Goal: Task Accomplishment & Management: Manage account settings

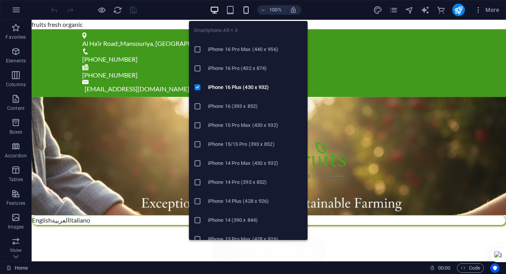
click at [246, 11] on icon "button" at bounding box center [245, 10] width 9 height 9
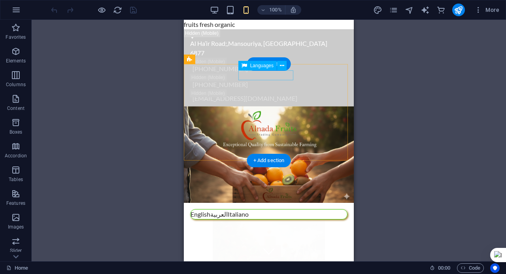
click at [272, 209] on div "English العربية Italiano" at bounding box center [268, 214] width 157 height 10
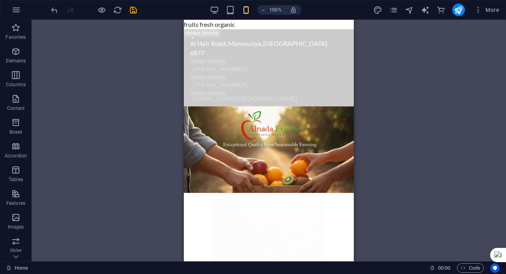
click at [387, 89] on div "H2 Container Menu Menu Bar Button Preset Container Spacer Container H3 Containe…" at bounding box center [269, 140] width 474 height 241
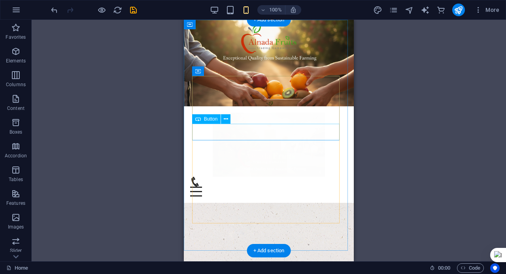
scroll to position [158, 0]
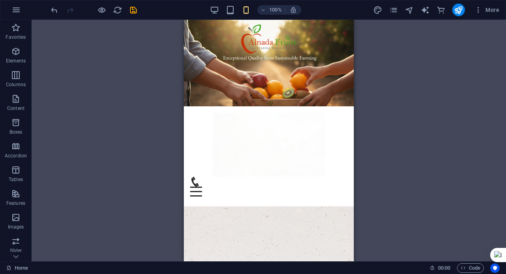
click at [226, 101] on figure at bounding box center [269, 63] width 170 height 87
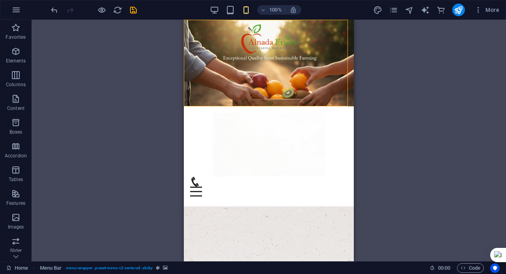
drag, startPoint x: 226, startPoint y: 101, endPoint x: 426, endPoint y: 121, distance: 201.7
click at [226, 101] on figure at bounding box center [269, 63] width 170 height 87
select select "header"
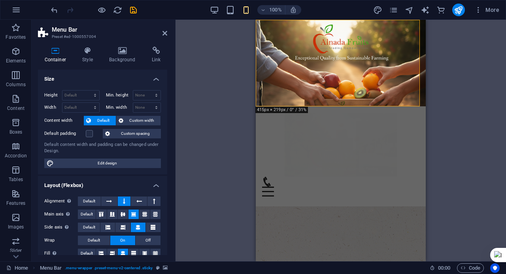
click at [149, 194] on div "Alignment Determines the flex direction. Default Main axis Determine how elemen…" at bounding box center [102, 227] width 129 height 75
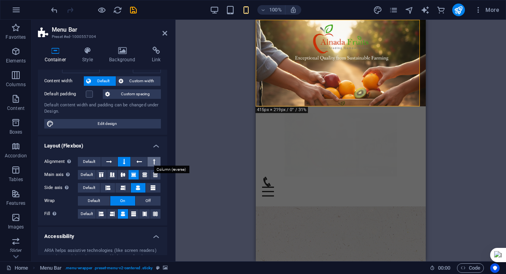
click at [149, 159] on button at bounding box center [153, 161] width 13 height 9
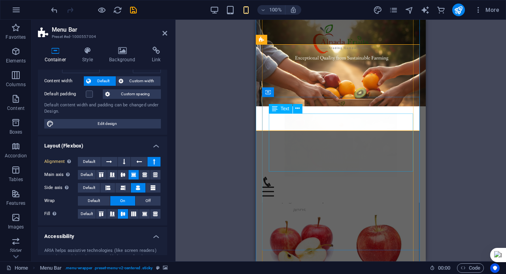
scroll to position [948, 0]
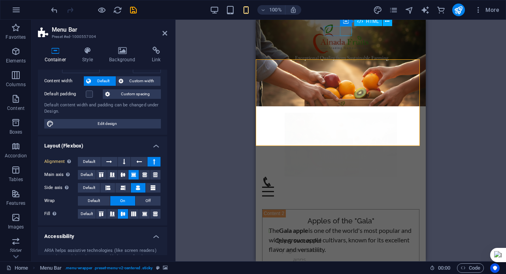
click at [341, 187] on div "Menu" at bounding box center [340, 192] width 157 height 10
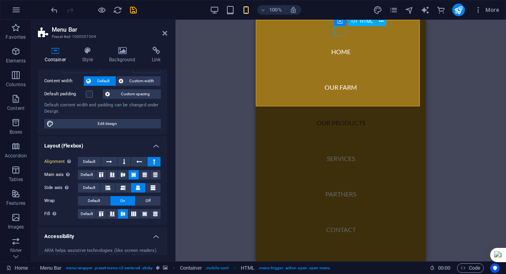
click at [274, 187] on div "Menu" at bounding box center [268, 192] width 12 height 10
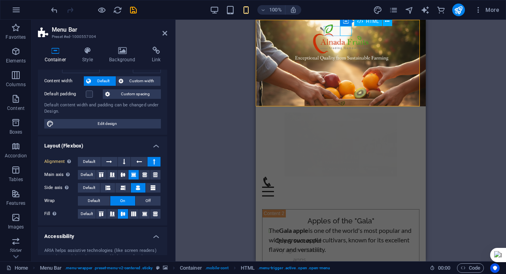
click at [348, 187] on div "Menu" at bounding box center [340, 192] width 157 height 10
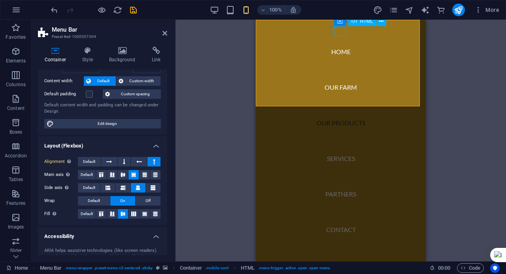
click at [274, 187] on div "Menu" at bounding box center [268, 192] width 12 height 10
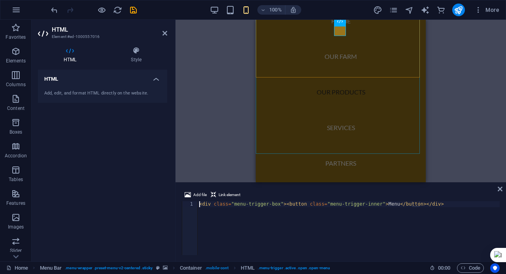
scroll to position [0, 0]
click at [200, 78] on div "H2 Container Menu Bar Menu Menu Bar Button Preset Preset Container Spacer Conta…" at bounding box center [340, 101] width 330 height 162
click at [98, 94] on div "Add, edit, and format HTML directly on the website." at bounding box center [102, 93] width 117 height 7
click at [134, 55] on h4 "Style" at bounding box center [136, 55] width 62 height 17
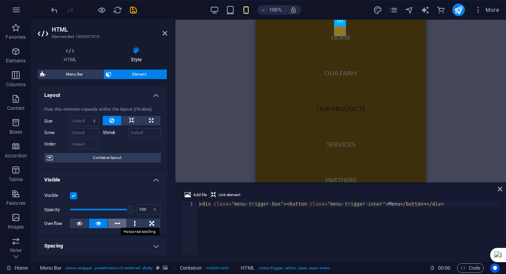
click at [120, 222] on button at bounding box center [117, 223] width 19 height 9
click at [100, 222] on icon at bounding box center [99, 223] width 6 height 9
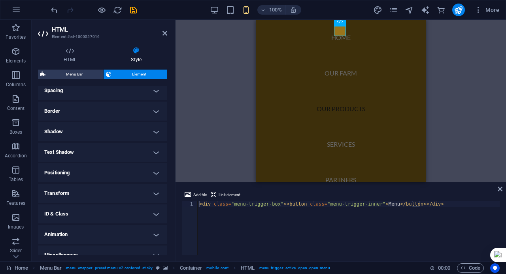
scroll to position [158, 0]
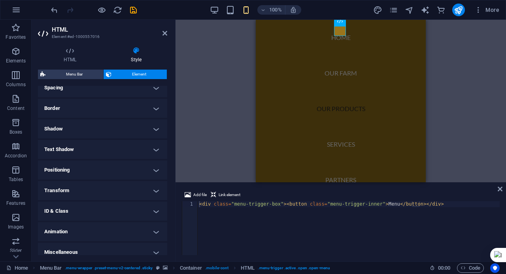
click at [103, 184] on h4 "Transform" at bounding box center [102, 190] width 129 height 19
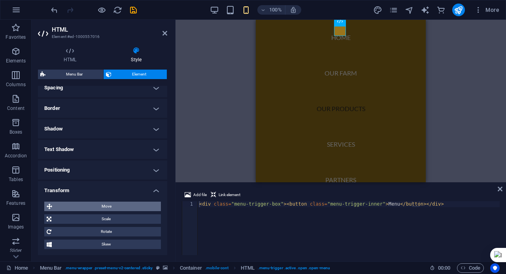
click at [109, 206] on span "Move" at bounding box center [107, 206] width 104 height 9
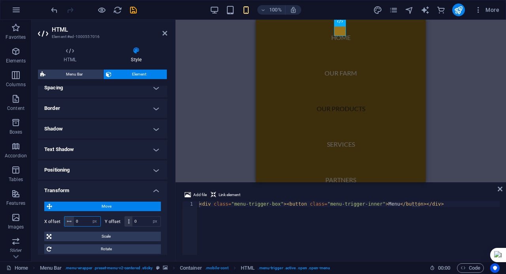
click at [80, 222] on input "0" at bounding box center [87, 221] width 26 height 9
type input "24"
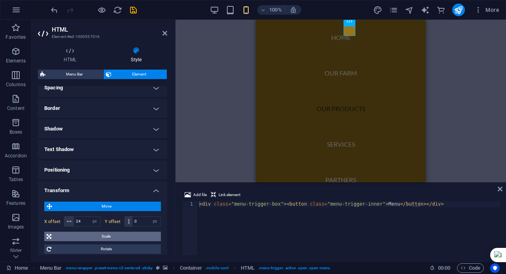
click at [95, 234] on span "Scale" at bounding box center [106, 236] width 105 height 9
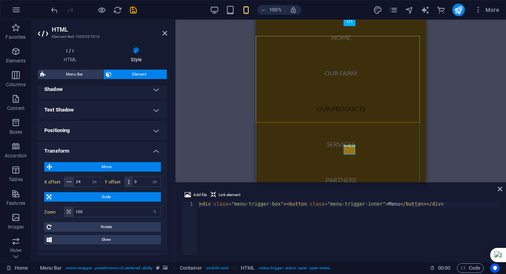
scroll to position [40, 0]
click at [445, 113] on div "H2 Container Menu Bar Menu Menu Bar Button Preset Preset Container Spacer Conta…" at bounding box center [340, 101] width 330 height 162
click at [445, 111] on div "H2 Container Menu Bar Menu Menu Bar Button Preset Preset Container Spacer Conta…" at bounding box center [340, 101] width 330 height 162
click at [228, 109] on div "H2 Container Menu Bar Menu Menu Bar Button Preset Preset Container Spacer Conta…" at bounding box center [340, 101] width 330 height 162
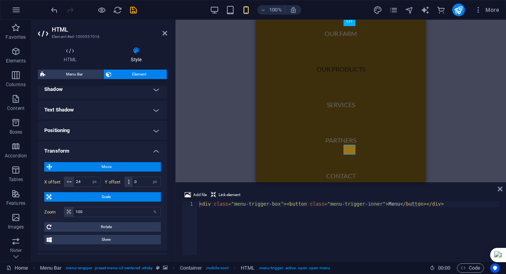
click at [228, 109] on div "H2 Container Menu Bar Menu Menu Bar Button Preset Preset Container Spacer Conta…" at bounding box center [340, 101] width 330 height 162
click at [349, 24] on div "Container" at bounding box center [348, 21] width 36 height 9
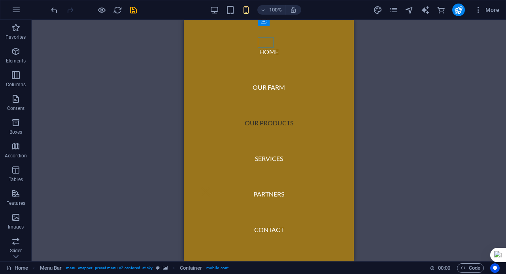
scroll to position [760, 0]
click at [394, 51] on div "H2 Container Menu Bar Menu Menu Bar Button Preset Preset Container Spacer Conta…" at bounding box center [269, 140] width 474 height 241
click at [394, 52] on div "H2 Container Menu Bar Menu Menu Bar Button Preset Preset Container Spacer Conta…" at bounding box center [269, 140] width 474 height 241
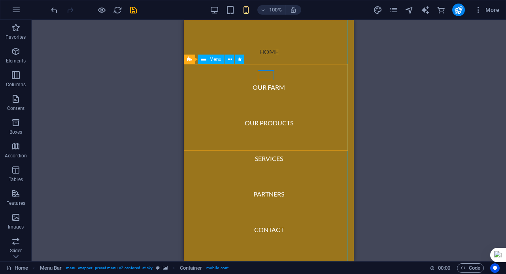
click at [267, 41] on nav "Home Our Farm Our Products Services Partners Contact" at bounding box center [269, 140] width 170 height 241
click at [279, 34] on nav "Home Our Farm Our Products Services Partners Contact" at bounding box center [269, 140] width 170 height 241
click at [280, 34] on nav "Home Our Farm Our Products Services Partners Contact" at bounding box center [269, 140] width 170 height 241
click at [323, 67] on nav "Home Our Farm Our Products Services Partners Contact" at bounding box center [269, 140] width 170 height 241
drag, startPoint x: 323, startPoint y: 67, endPoint x: 436, endPoint y: 23, distance: 120.7
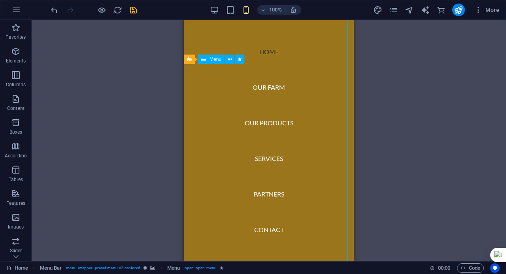
click at [323, 67] on nav "Home Our Farm Our Products Services Partners Contact" at bounding box center [269, 140] width 170 height 241
select select
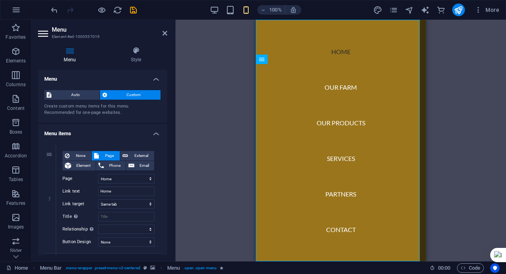
click at [58, 9] on div at bounding box center [93, 10] width 89 height 13
click at [54, 9] on icon "undo" at bounding box center [54, 10] width 9 height 9
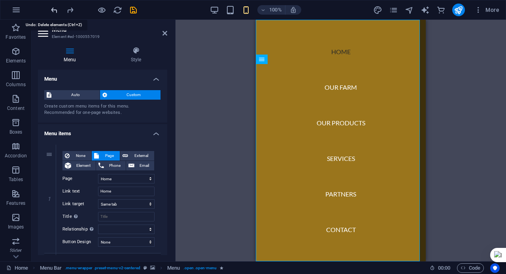
click at [54, 9] on icon "undo" at bounding box center [54, 10] width 9 height 9
click at [54, 9] on div at bounding box center [93, 10] width 89 height 13
click at [230, 138] on div "H2 Container Menu Bar Menu Menu Bar Button Preset Preset Container Spacer Conta…" at bounding box center [340, 140] width 330 height 241
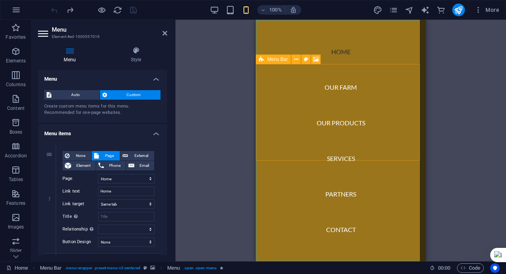
click at [275, 61] on span "Menu Bar" at bounding box center [277, 59] width 21 height 5
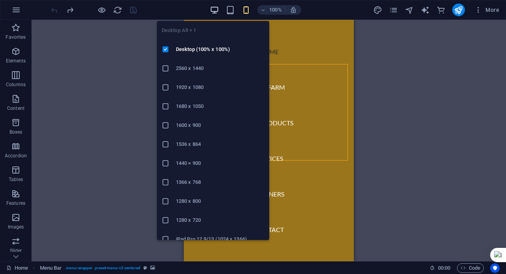
click at [213, 13] on icon "button" at bounding box center [214, 10] width 9 height 9
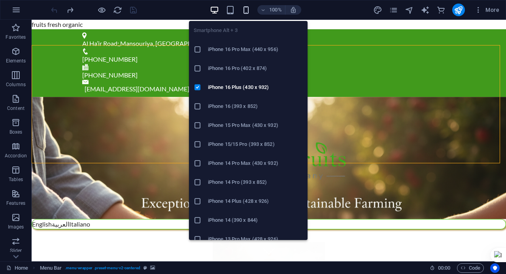
click at [245, 13] on icon "button" at bounding box center [245, 10] width 9 height 9
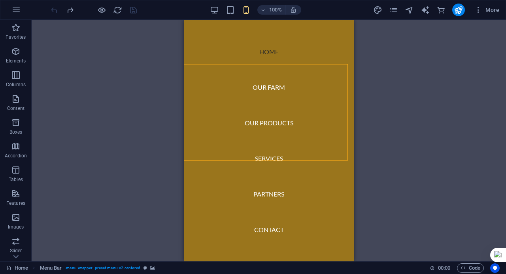
click at [429, 75] on div "H2 Container Menu Bar Menu Menu Bar Button Preset Preset Container Spacer Conta…" at bounding box center [269, 140] width 474 height 241
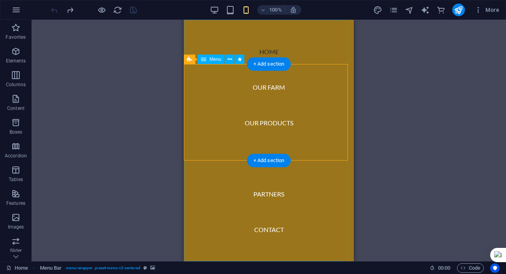
click at [269, 47] on nav "Home Our Farm Our Products Services Partners Contact" at bounding box center [269, 140] width 170 height 241
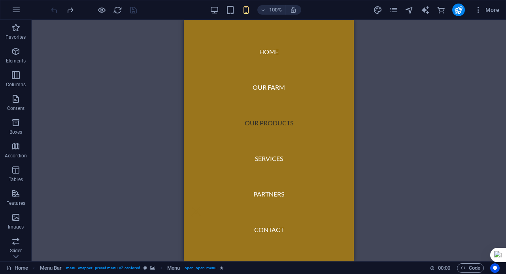
scroll to position [1936, 0]
drag, startPoint x: 351, startPoint y: 114, endPoint x: 513, endPoint y: 285, distance: 235.9
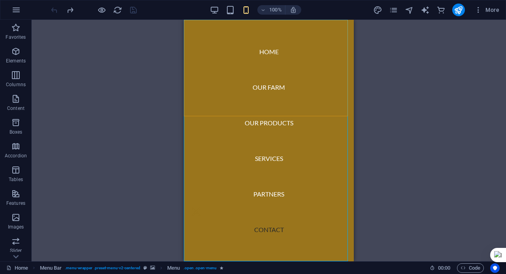
click at [256, 234] on nav "Home Our Farm Our Products Services Partners Contact" at bounding box center [269, 140] width 170 height 241
click at [265, 229] on nav "Home Our Farm Our Products Services Partners Contact" at bounding box center [269, 140] width 170 height 241
select select
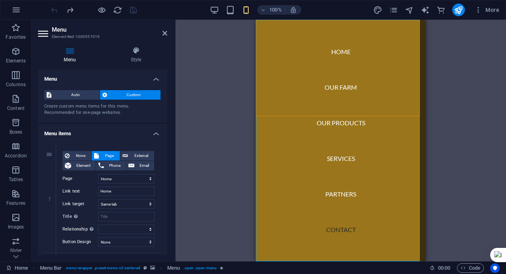
click at [326, 228] on nav "Home Our Farm Our Products Services Partners Contact" at bounding box center [341, 140] width 170 height 241
click at [273, 107] on nav "Home Our Farm Our Products Services Partners Contact" at bounding box center [341, 140] width 170 height 241
click at [281, 103] on nav "Home Our Farm Our Products Services Partners Contact" at bounding box center [341, 140] width 170 height 241
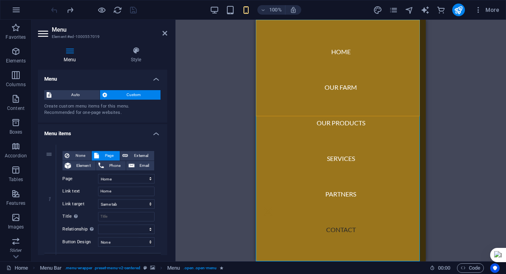
click at [281, 103] on nav "Home Our Farm Our Products Services Partners Contact" at bounding box center [341, 140] width 170 height 241
click at [281, 102] on nav "Home Our Farm Our Products Services Partners Contact" at bounding box center [341, 140] width 170 height 241
click at [281, 101] on nav "Home Our Farm Our Products Services Partners Contact" at bounding box center [341, 140] width 170 height 241
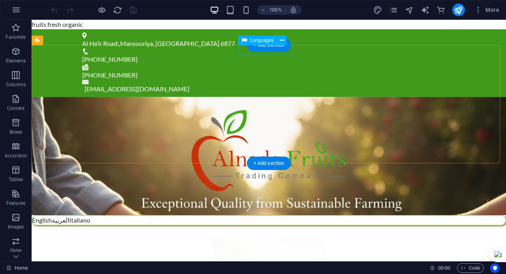
click at [282, 215] on div "English العربية Italiano" at bounding box center [269, 220] width 474 height 10
click at [281, 215] on div "English العربية Italiano" at bounding box center [269, 220] width 474 height 10
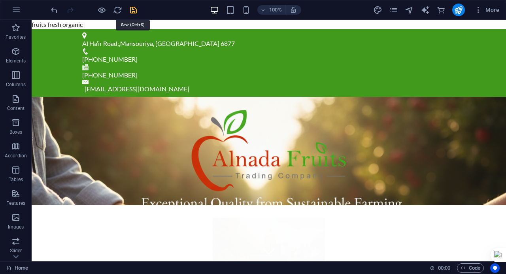
click at [135, 8] on icon "save" at bounding box center [133, 10] width 9 height 9
checkbox input "false"
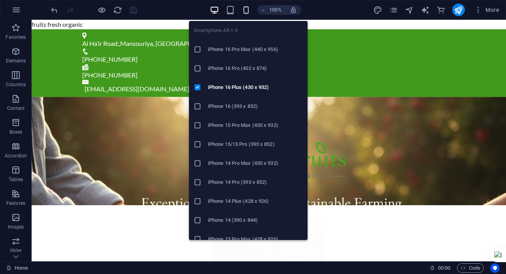
click at [246, 9] on icon "button" at bounding box center [245, 10] width 9 height 9
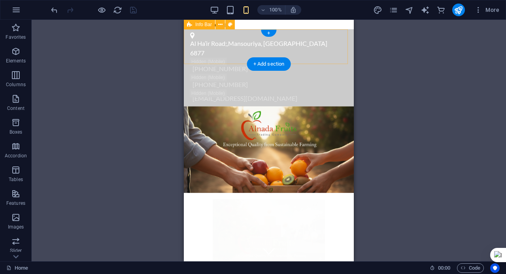
click at [328, 60] on div "Al Ha’ir Road; , Mansouriya, Riyadh 6877 +966 50 700 0673 +966 50 700 0673 info…" at bounding box center [269, 67] width 170 height 77
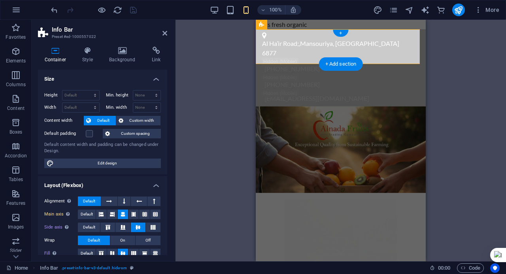
select select "rem"
click at [81, 63] on div "Container Style Background Link Size Height Default px rem % vh vw Min. height …" at bounding box center [102, 151] width 129 height 208
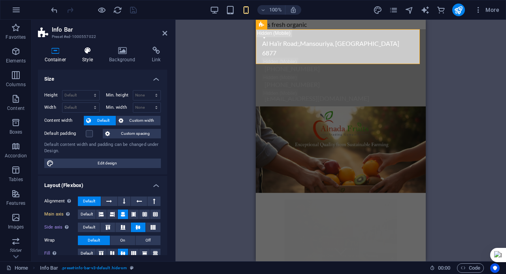
click at [90, 59] on h4 "Style" at bounding box center [89, 55] width 27 height 17
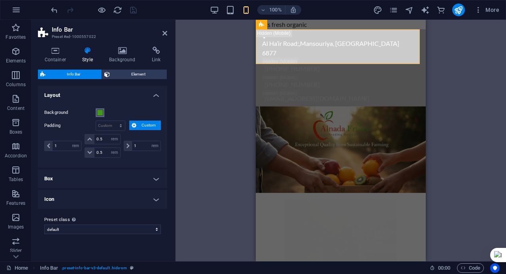
click at [97, 111] on span at bounding box center [100, 112] width 6 height 6
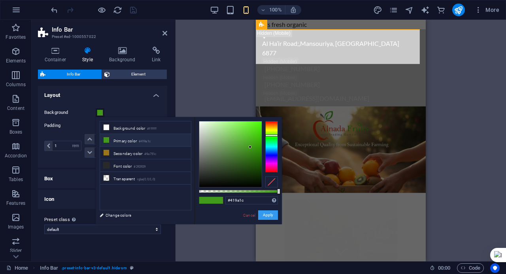
click at [264, 214] on button "Apply" at bounding box center [268, 214] width 20 height 9
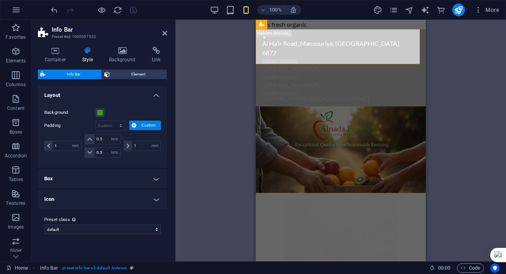
click at [192, 107] on div "H2 Container Menu Bar Banner Container Banner Logo Languages Info Bar Text Cont…" at bounding box center [340, 140] width 330 height 241
click at [125, 178] on h4 "Box" at bounding box center [102, 178] width 129 height 19
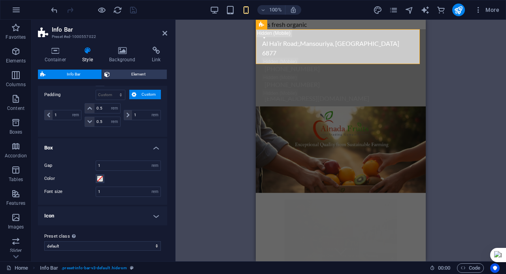
drag, startPoint x: 88, startPoint y: 284, endPoint x: 66, endPoint y: 211, distance: 76.4
click at [66, 211] on h4 "Icon" at bounding box center [102, 215] width 129 height 19
click at [102, 178] on span at bounding box center [100, 178] width 6 height 6
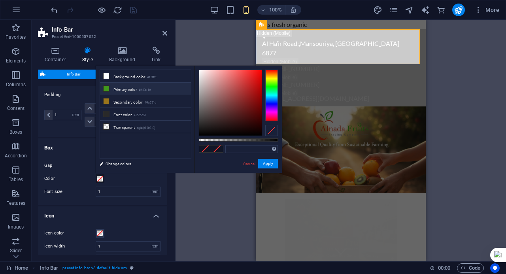
click at [133, 88] on li "Primary color #419a1c" at bounding box center [145, 89] width 91 height 13
type input "#419a1c"
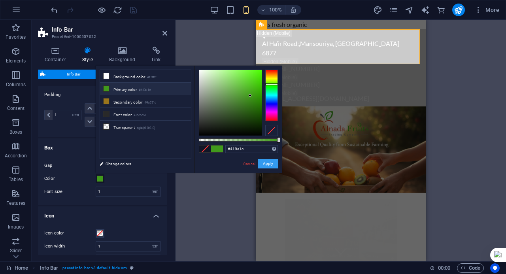
click at [272, 160] on button "Apply" at bounding box center [268, 163] width 20 height 9
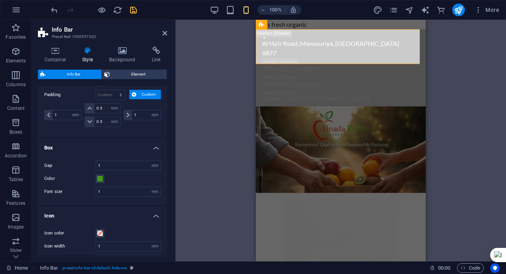
click at [195, 102] on div "H2 Container Menu Bar Banner Container Banner Logo Languages Info Bar Text Cont…" at bounding box center [340, 140] width 330 height 241
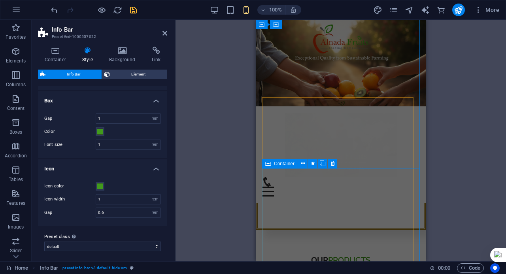
scroll to position [0, 0]
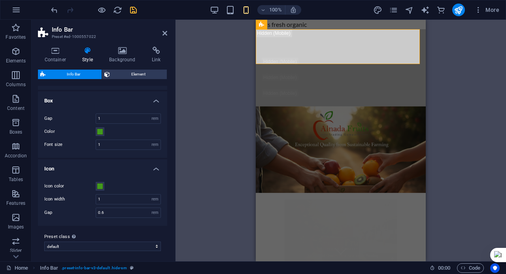
click at [236, 89] on div "H2 Container Menu Bar Banner Container Banner Logo Languages Info Bar Container…" at bounding box center [340, 140] width 330 height 241
click at [55, 8] on icon "undo" at bounding box center [54, 10] width 9 height 9
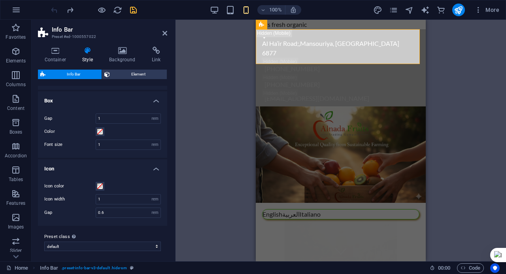
click at [215, 78] on div "H2 Container Menu Bar Banner Container Banner Logo Languages Info Bar Container…" at bounding box center [340, 140] width 330 height 241
click at [403, 106] on figure at bounding box center [341, 154] width 170 height 96
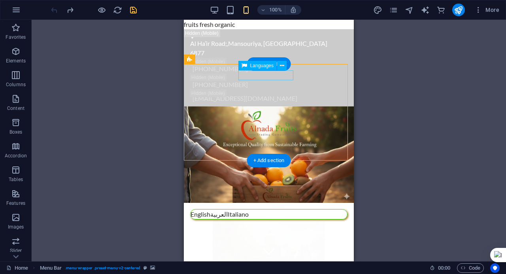
click at [272, 209] on div "English العربية Italiano" at bounding box center [268, 214] width 157 height 10
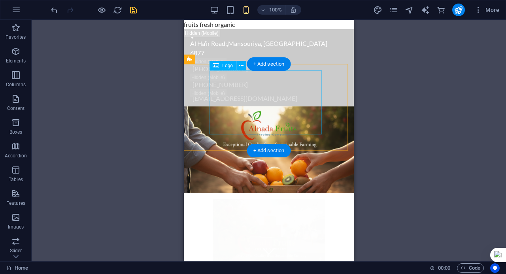
click at [305, 199] on div at bounding box center [268, 231] width 157 height 64
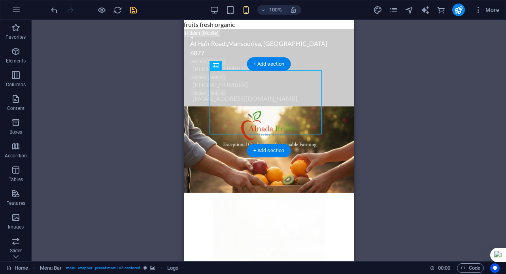
click at [335, 106] on figure at bounding box center [269, 149] width 170 height 87
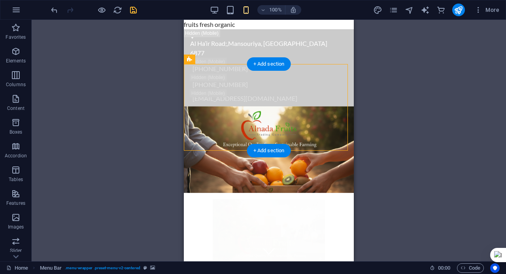
click at [334, 106] on figure at bounding box center [269, 149] width 170 height 87
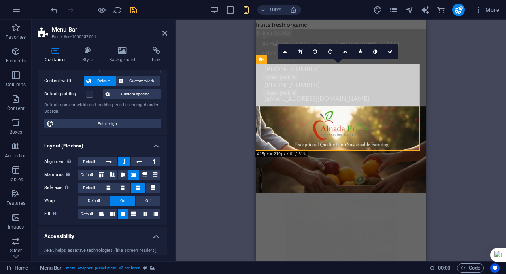
scroll to position [114, 0]
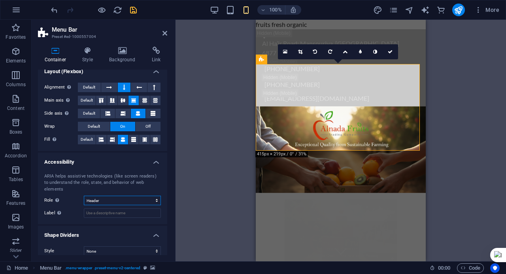
click at [107, 196] on select "None Alert Article Banner Comment Complementary Dialog Footer Header Marquee Pr…" at bounding box center [122, 200] width 77 height 9
click at [84, 196] on select "None Alert Article Banner Comment Complementary Dialog Footer Header Marquee Pr…" at bounding box center [122, 200] width 77 height 9
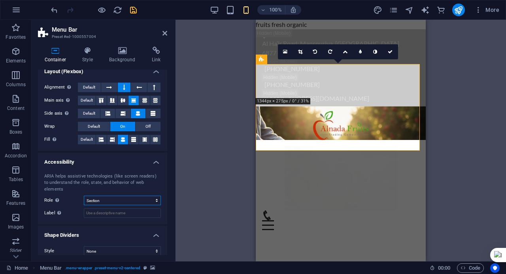
click at [107, 196] on select "None Alert Article Banner Comment Complementary Dialog Footer Header Marquee Pr…" at bounding box center [122, 200] width 77 height 9
click at [84, 196] on select "None Alert Article Banner Comment Complementary Dialog Footer Header Marquee Pr…" at bounding box center [122, 200] width 77 height 9
click at [109, 196] on select "None Alert Article Banner Comment Complementary Dialog Footer Header Marquee Pr…" at bounding box center [122, 200] width 77 height 9
click at [84, 196] on select "None Alert Article Banner Comment Complementary Dialog Footer Header Marquee Pr…" at bounding box center [122, 200] width 77 height 9
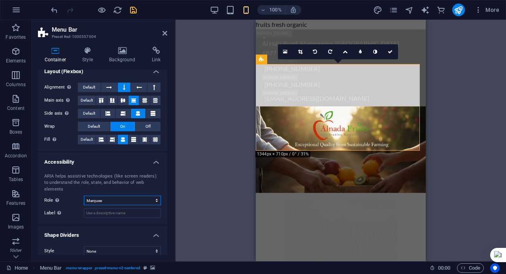
click at [134, 196] on select "None Alert Article Banner Comment Complementary Dialog Footer Header Marquee Pr…" at bounding box center [122, 200] width 77 height 9
click at [84, 196] on select "None Alert Article Banner Comment Complementary Dialog Footer Header Marquee Pr…" at bounding box center [122, 200] width 77 height 9
click at [133, 196] on select "None Alert Article Banner Comment Complementary Dialog Footer Header Marquee Pr…" at bounding box center [122, 200] width 77 height 9
select select "alert"
click at [84, 196] on select "None Alert Article Banner Comment Complementary Dialog Footer Header Marquee Pr…" at bounding box center [122, 200] width 77 height 9
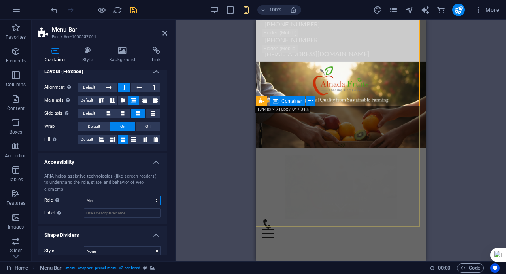
scroll to position [0, 0]
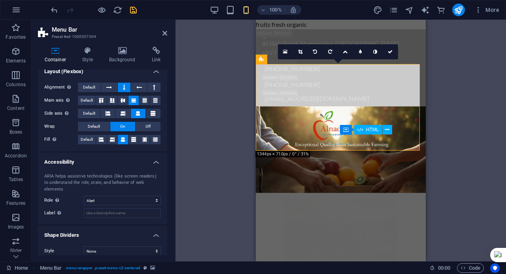
click at [346, 273] on div "Menu" at bounding box center [340, 278] width 157 height 10
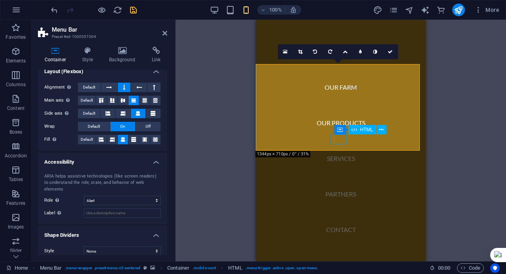
click at [274, 273] on div "Menu" at bounding box center [268, 278] width 12 height 10
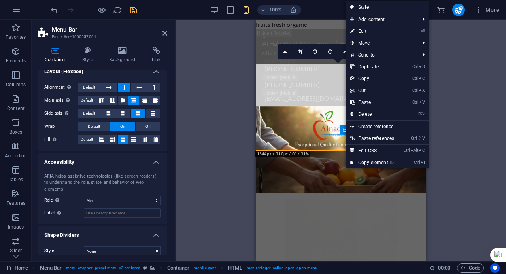
click at [345, 273] on div "Menu" at bounding box center [340, 278] width 157 height 10
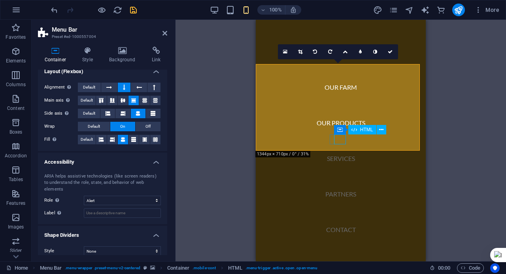
click at [274, 273] on div "Menu" at bounding box center [268, 278] width 12 height 10
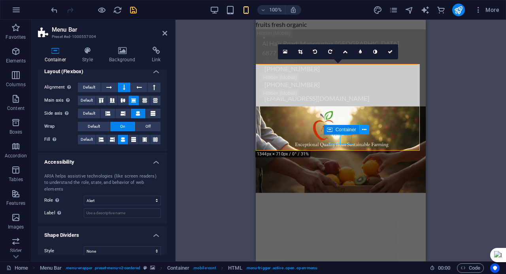
click at [362, 130] on icon at bounding box center [364, 130] width 4 height 8
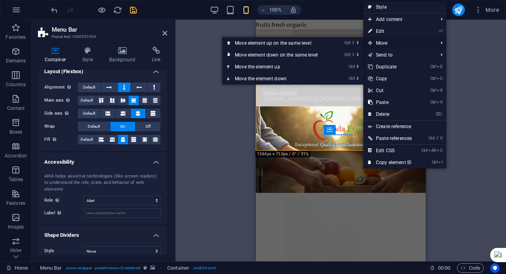
click at [382, 44] on span "Move" at bounding box center [398, 43] width 71 height 12
click at [291, 42] on link "Ctrl ⇧ ⬆ Move element up on the same level" at bounding box center [277, 43] width 111 height 12
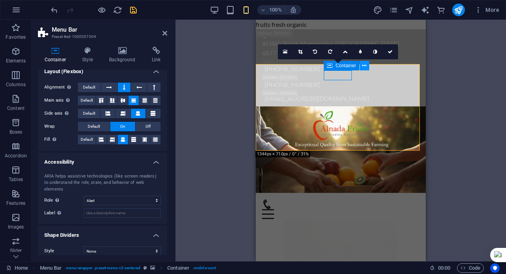
click at [363, 67] on icon at bounding box center [364, 66] width 4 height 8
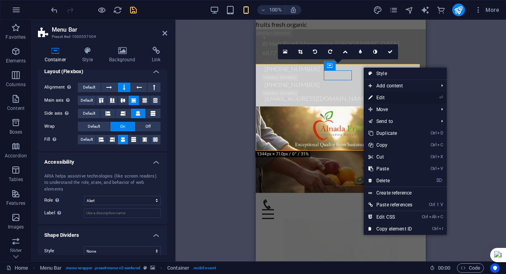
click at [377, 94] on link "⏎ Edit" at bounding box center [390, 98] width 53 height 12
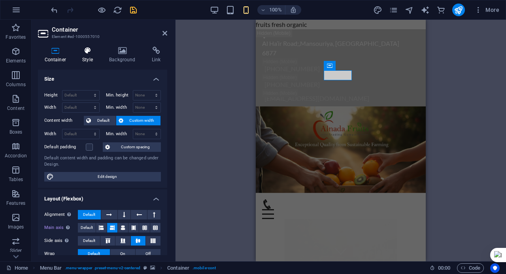
click at [98, 54] on icon at bounding box center [88, 51] width 24 height 8
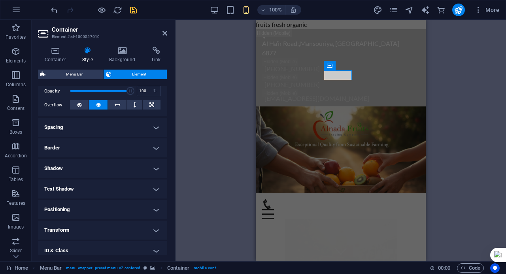
scroll to position [164, 0]
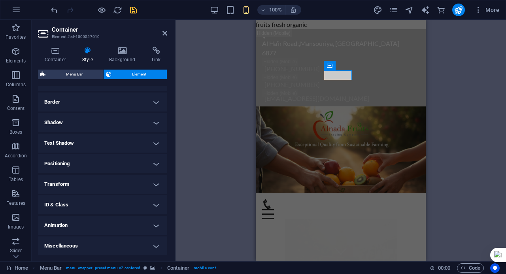
click at [130, 225] on h4 "Animation" at bounding box center [102, 225] width 129 height 19
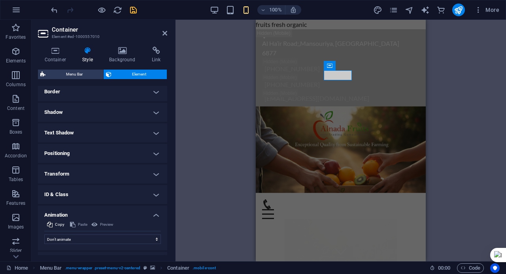
scroll to position [190, 0]
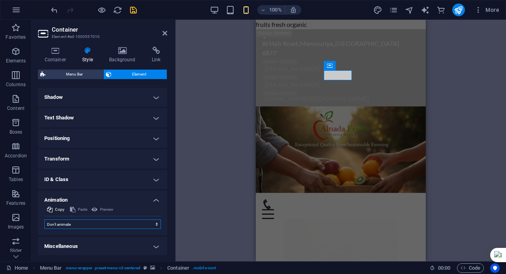
click at [121, 222] on select "Don't animate Show / Hide Slide up/down Zoom in/out Slide left to right Slide r…" at bounding box center [102, 223] width 117 height 9
select select "move-right-to-left"
click at [44, 219] on select "Don't animate Show / Hide Slide up/down Zoom in/out Slide left to right Slide r…" at bounding box center [102, 223] width 117 height 9
select select "scroll"
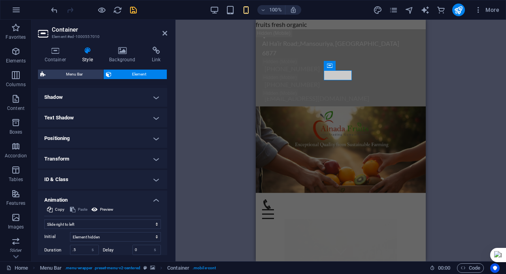
click at [93, 175] on h4 "ID & Class" at bounding box center [102, 179] width 129 height 19
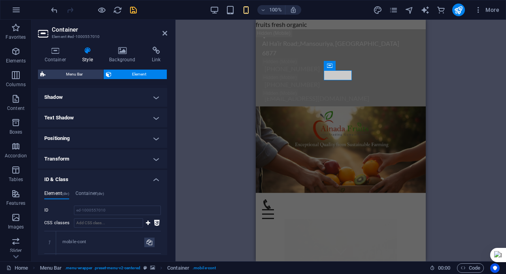
click at [93, 177] on h4 "ID & Class" at bounding box center [102, 177] width 129 height 14
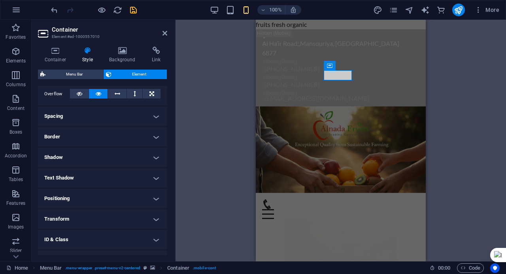
scroll to position [0, 0]
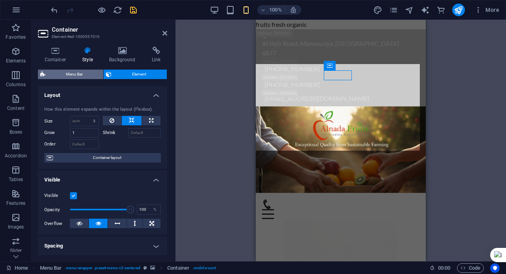
click at [89, 77] on span "Menu Bar" at bounding box center [74, 74] width 53 height 9
select select "rem"
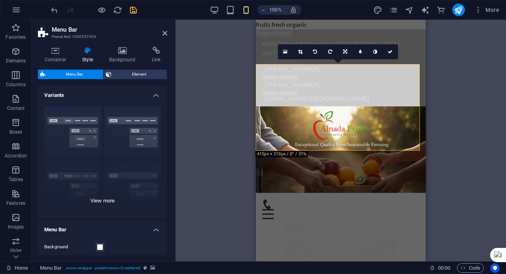
click at [136, 136] on div "Border Centered Default Fixed Loki Trigger Wide XXL" at bounding box center [102, 159] width 129 height 119
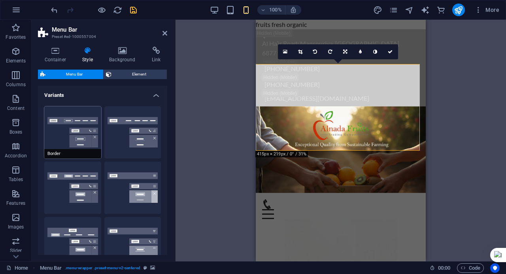
click at [85, 142] on button "Border" at bounding box center [72, 132] width 57 height 52
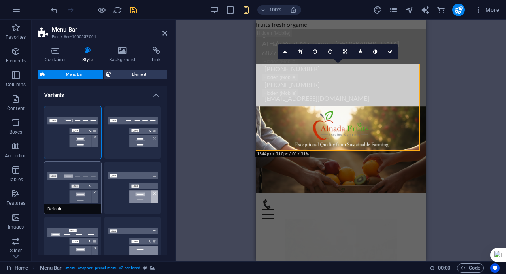
click at [84, 187] on button "Default" at bounding box center [72, 188] width 57 height 52
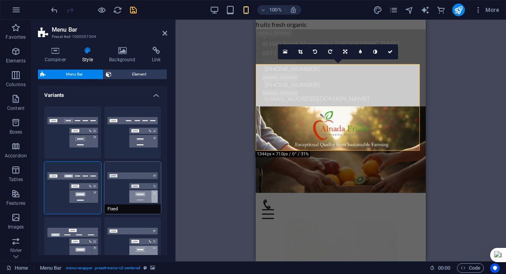
click at [133, 188] on button "Fixed" at bounding box center [132, 188] width 57 height 52
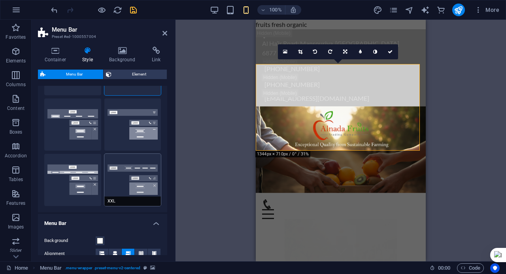
click at [130, 188] on button "XXL" at bounding box center [132, 180] width 57 height 52
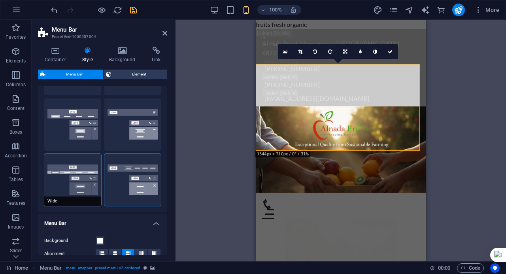
click at [64, 172] on button "Wide" at bounding box center [72, 180] width 57 height 52
type input "2"
click at [388, 56] on link at bounding box center [390, 51] width 15 height 15
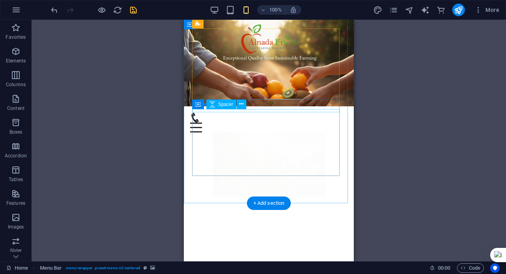
scroll to position [237, 0]
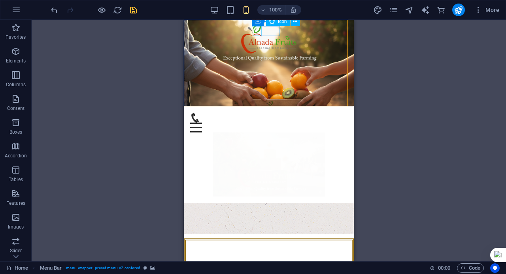
click at [258, 113] on figure at bounding box center [265, 118] width 151 height 10
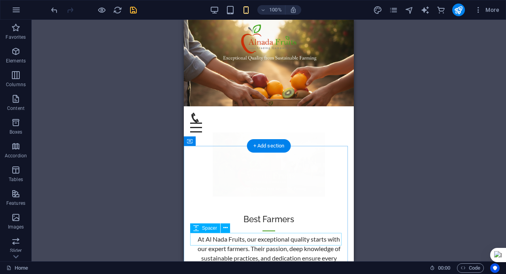
scroll to position [3043, 0]
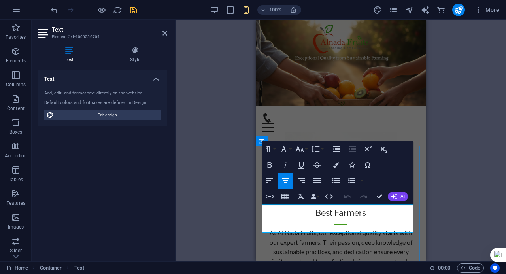
copy p "Lorem ipsum dolor sit amet, consetetur sadipscing elitr, sed diam nonumy eirmod…"
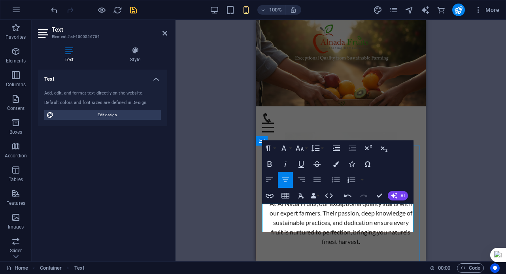
scroll to position [3122, 0]
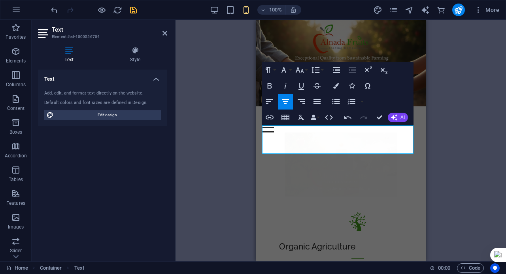
click at [450, 169] on div "H2 Container Menu Bar Banner Container Banner Logo Languages Info Bar Container…" at bounding box center [340, 140] width 330 height 241
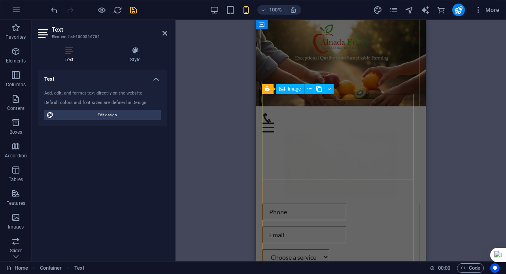
scroll to position [3714, 0]
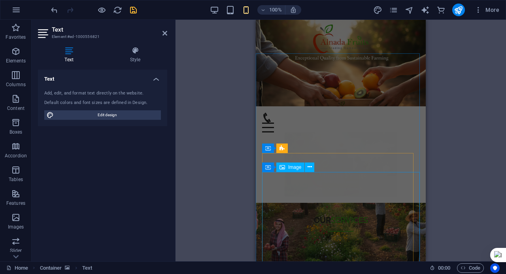
scroll to position [3121, 0]
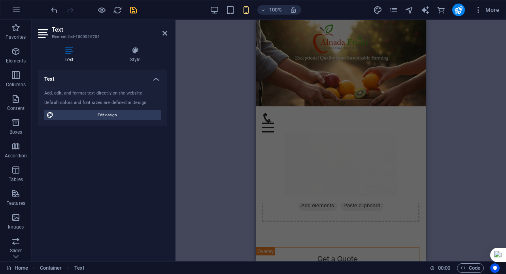
scroll to position [3713, 0]
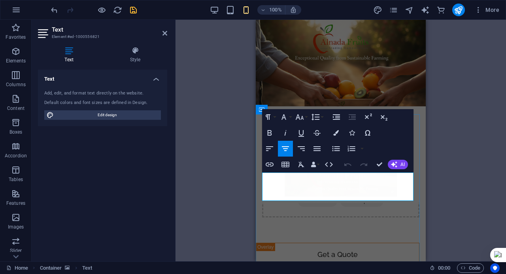
copy p "Lorem ipsum dolor sit amet, consetetur sadipscing elitr, sed diam nonumy eirmod…"
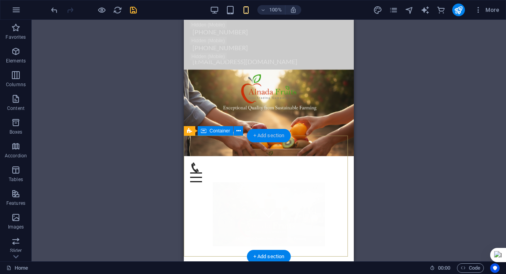
scroll to position [0, 0]
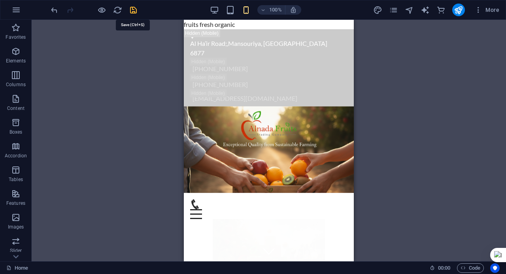
click at [135, 11] on icon "save" at bounding box center [133, 10] width 9 height 9
checkbox input "false"
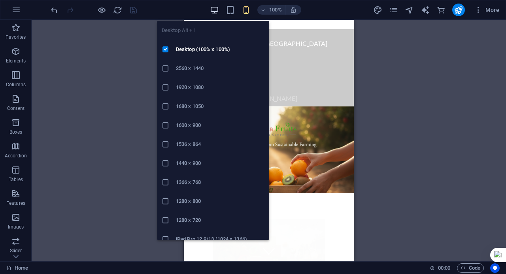
click at [214, 10] on icon "button" at bounding box center [214, 10] width 9 height 9
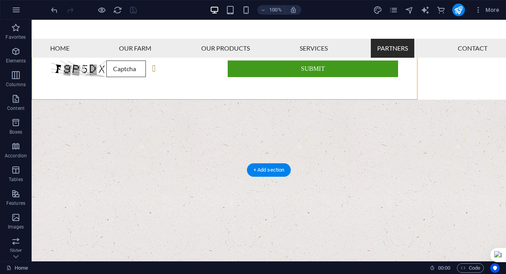
scroll to position [4114, 0]
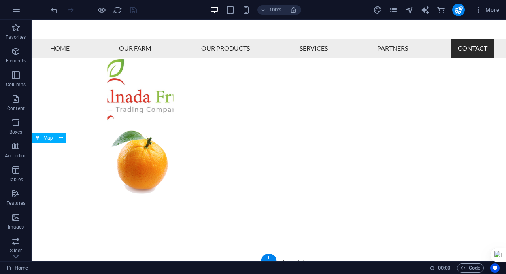
select select "1"
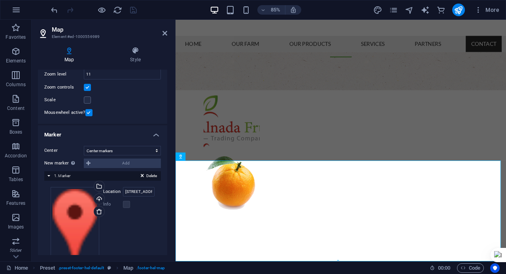
scroll to position [106, 0]
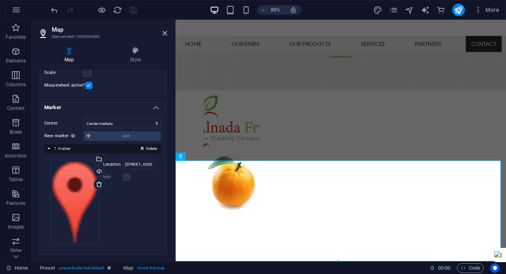
click at [140, 169] on div "Location 50 Scotland Rd, 01951 Newbury, MA Width auto px Info Opened? Headline …" at bounding box center [127, 171] width 53 height 22
click at [141, 165] on input "50 Scotland Rd, 01951 Newbury, MA" at bounding box center [139, 164] width 32 height 9
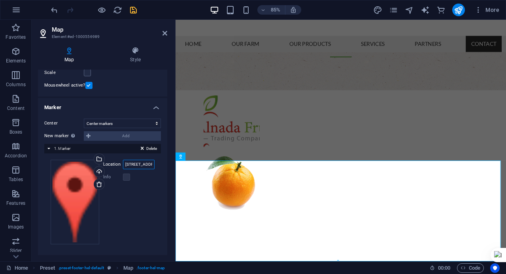
click at [130, 161] on input "50 Rd, 01951 Newbury, MA" at bounding box center [139, 164] width 32 height 9
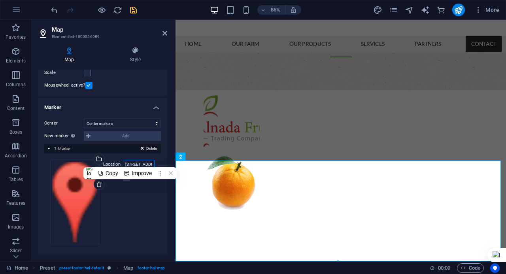
click at [130, 161] on input "50 Rd, 01951 Newbury, MA" at bounding box center [139, 164] width 32 height 9
paste input "Al Ha’ir Road; , Mansouriya, Riyadh 6877"
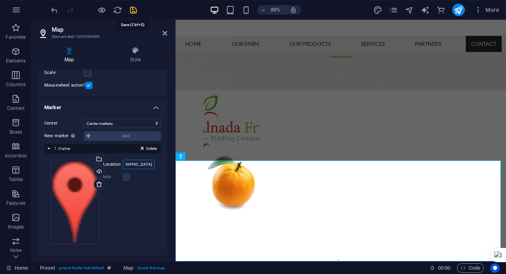
type input "Al Ha’ir Road; , Mansouriya, Riyadh 6877"
click at [134, 11] on icon "save" at bounding box center [133, 10] width 9 height 9
checkbox input "false"
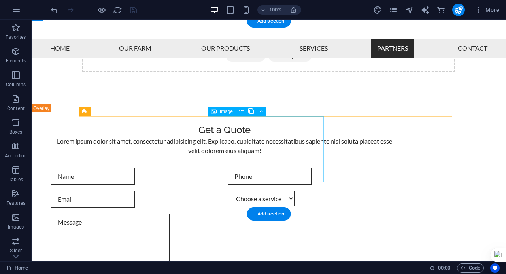
scroll to position [3083, 0]
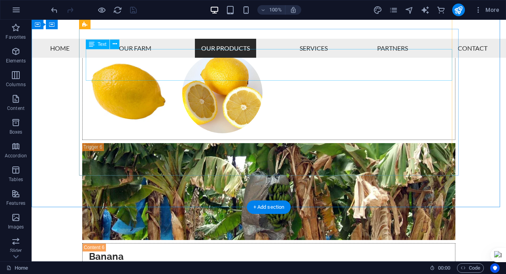
click at [170, 39] on nav "Home Our Farm Our Products Services Partners Contact" at bounding box center [269, 48] width 474 height 19
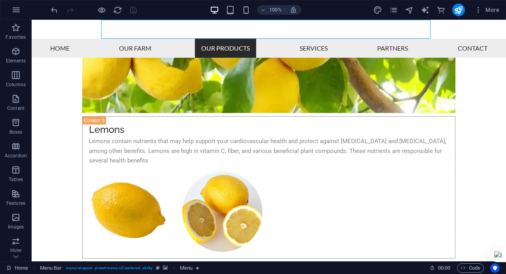
click at [171, 39] on nav "Home Our Farm Our Products Services Partners Contact" at bounding box center [269, 48] width 474 height 19
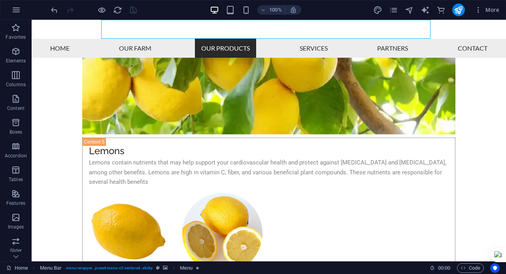
select select
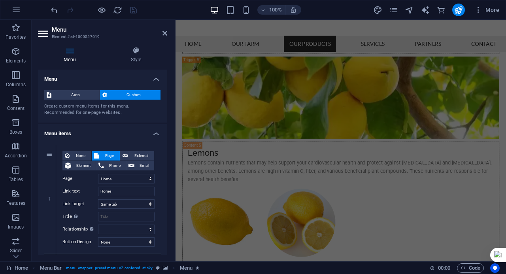
scroll to position [1703, 0]
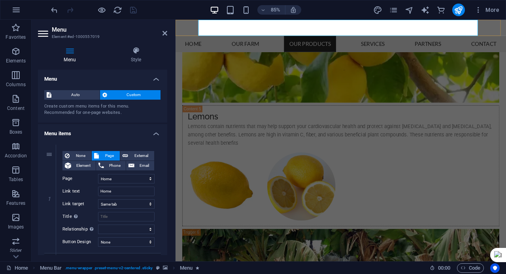
click at [260, 39] on nav "Home Our Farm Our Products Services Partners Contact" at bounding box center [369, 48] width 389 height 19
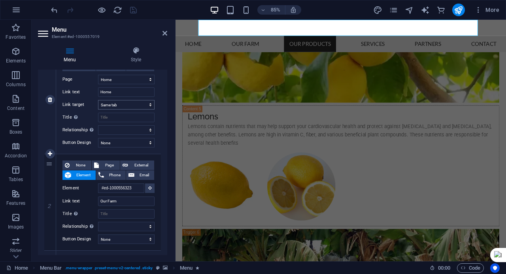
scroll to position [119, 0]
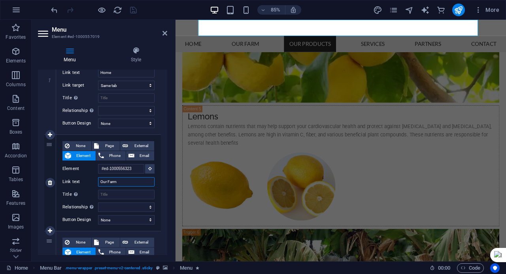
click at [129, 183] on input "Our Farm" at bounding box center [126, 181] width 57 height 9
drag, startPoint x: 129, startPoint y: 183, endPoint x: 90, endPoint y: 183, distance: 38.7
click at [90, 183] on div "Link text Our Farm" at bounding box center [108, 181] width 92 height 9
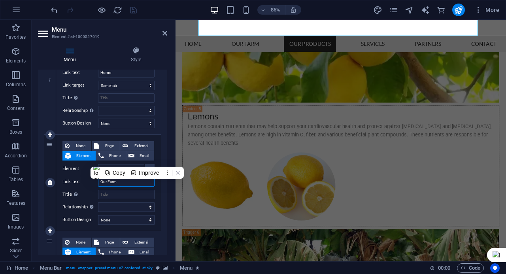
type input "A"
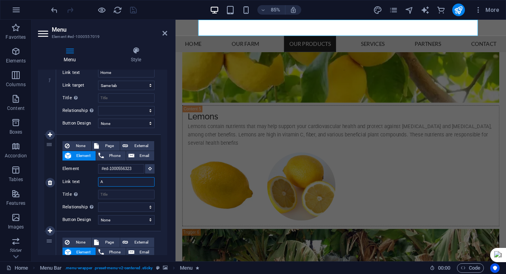
select select
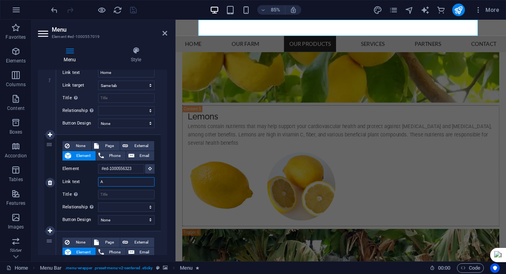
select select
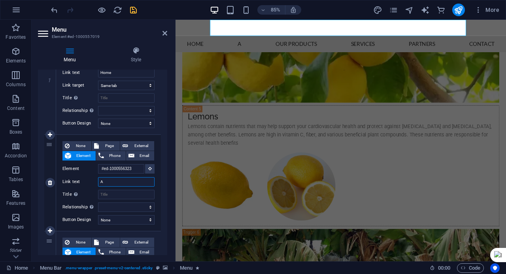
type input "Aa"
select select
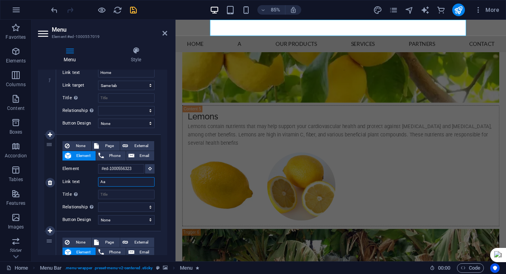
select select
type input "About U"
select select
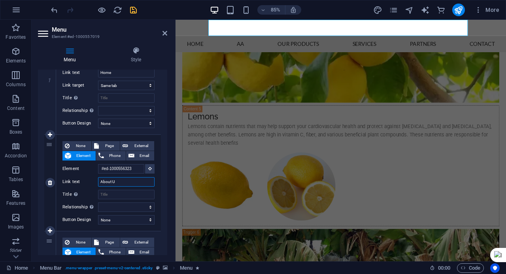
select select
type input "About Us"
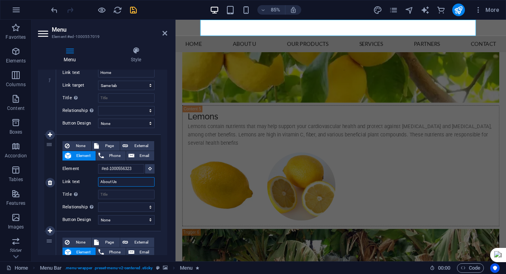
select select
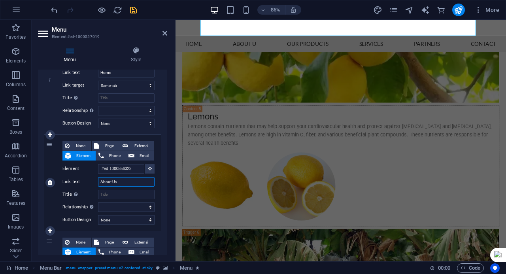
select select
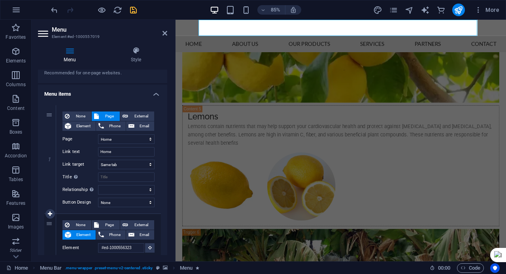
scroll to position [1684, 0]
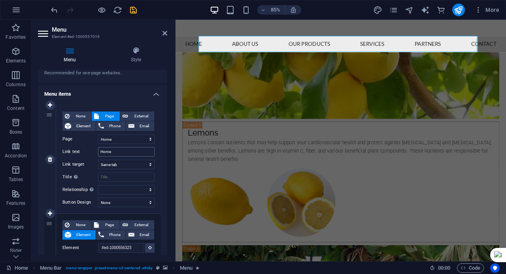
type input "About Us"
click at [117, 153] on input "Home" at bounding box center [126, 151] width 57 height 9
click at [119, 200] on select "None Default Primary Secondary" at bounding box center [126, 202] width 57 height 9
select select "primary"
click at [98, 198] on select "None Default Primary Secondary" at bounding box center [126, 202] width 57 height 9
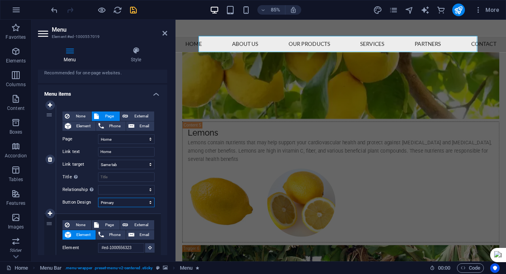
select select
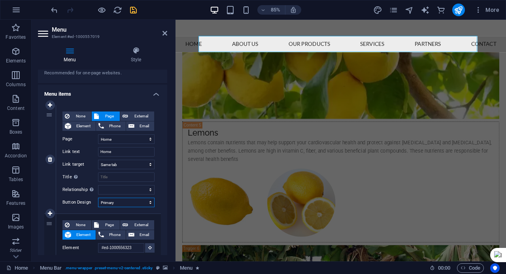
select select
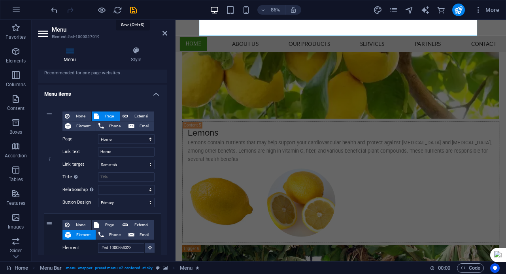
click at [132, 14] on icon "save" at bounding box center [133, 10] width 9 height 9
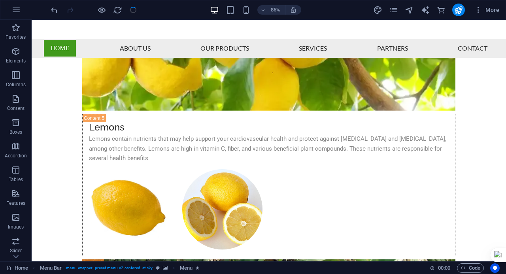
checkbox input "false"
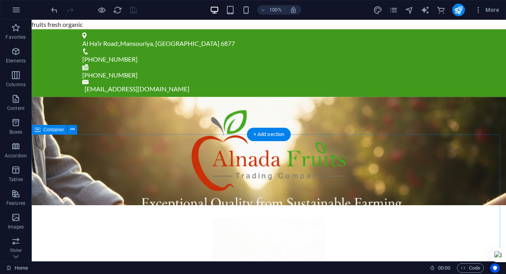
scroll to position [119, 0]
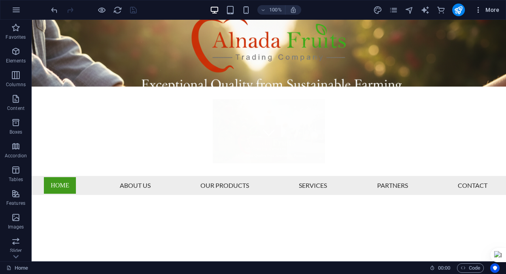
click at [494, 11] on span "More" at bounding box center [486, 10] width 25 height 8
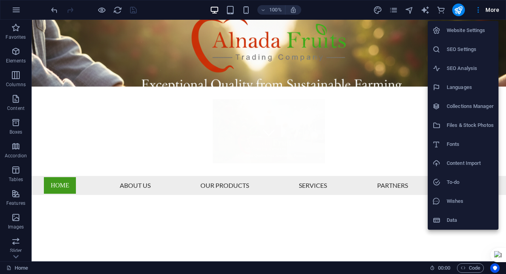
click at [456, 49] on h6 "SEO Settings" at bounding box center [470, 49] width 47 height 9
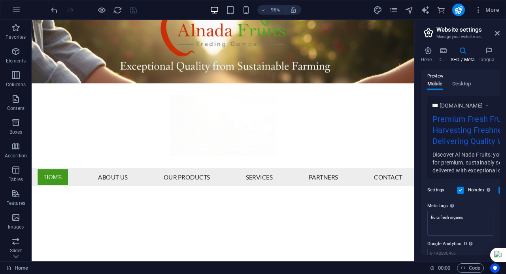
scroll to position [142, 0]
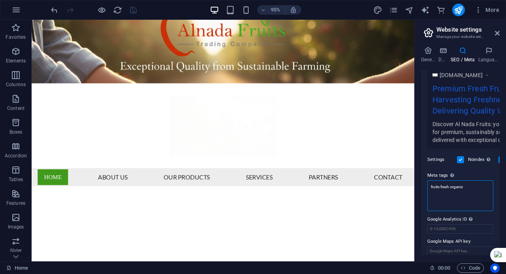
click at [453, 189] on textarea "fruits fresh organic" at bounding box center [460, 195] width 66 height 31
click at [454, 189] on textarea "fruits fresh organic" at bounding box center [460, 195] width 66 height 31
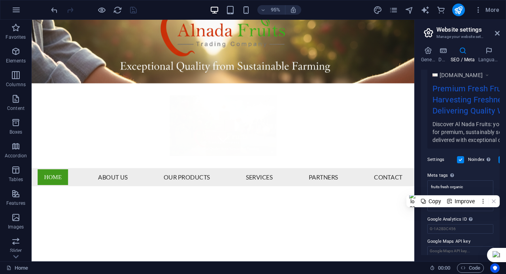
click at [459, 158] on body "Alnada fruits Home (en) Favorites Elements Columns Content Boxes Accordion Tabl…" at bounding box center [253, 137] width 506 height 274
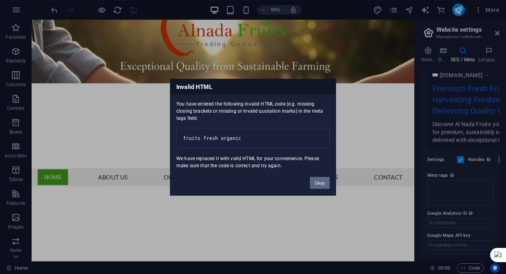
drag, startPoint x: 326, startPoint y: 184, endPoint x: 318, endPoint y: 170, distance: 15.6
click at [326, 184] on button "Okay" at bounding box center [320, 183] width 20 height 12
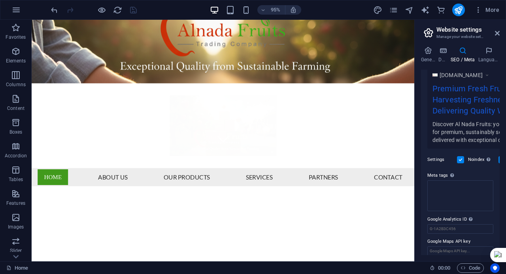
click at [462, 160] on label at bounding box center [460, 159] width 7 height 7
click at [0, 0] on input "Noindex Instruct search engines to exclude this website from search results." at bounding box center [0, 0] width 0 height 0
click at [134, 12] on icon "save" at bounding box center [133, 10] width 9 height 9
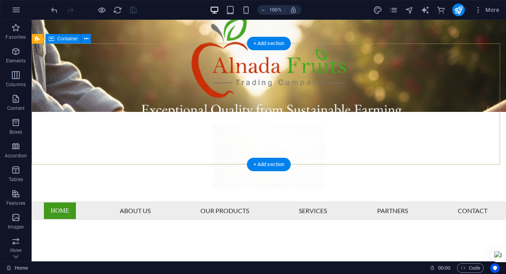
scroll to position [119, 0]
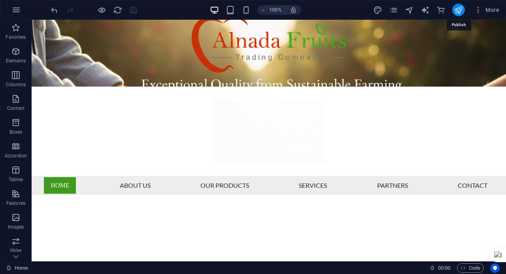
click at [457, 9] on icon "publish" at bounding box center [458, 10] width 9 height 9
